Goal: Transaction & Acquisition: Purchase product/service

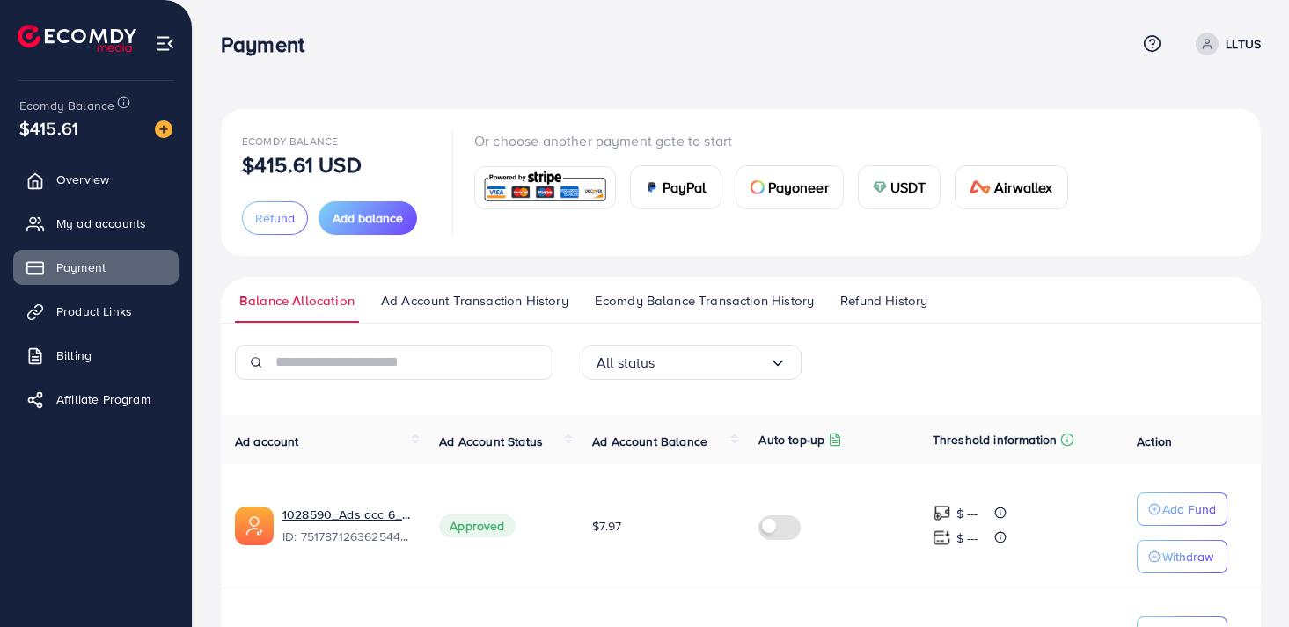
scroll to position [904, 0]
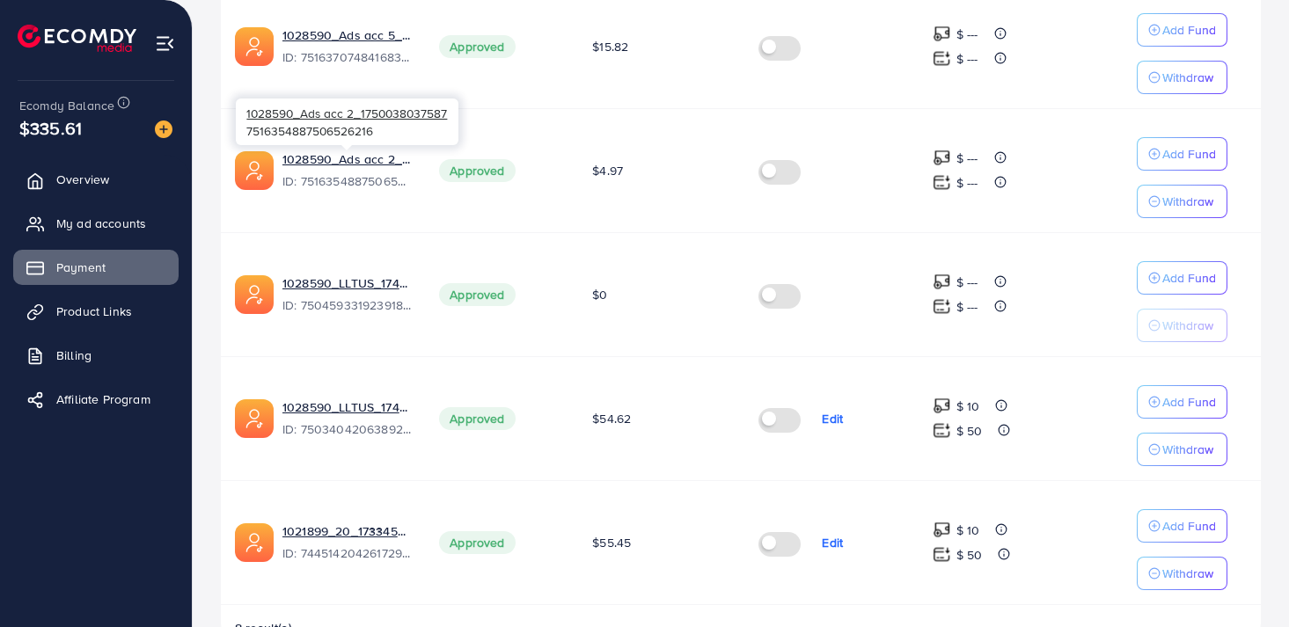
scroll to position [904, 0]
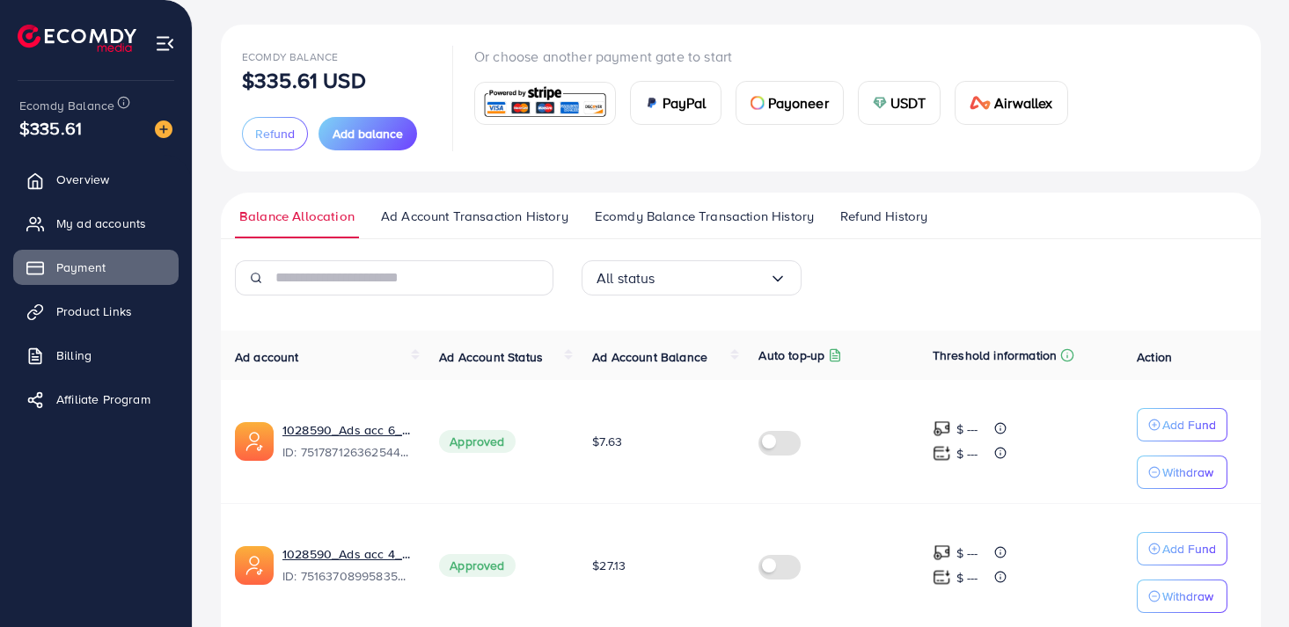
scroll to position [85, 0]
